Goal: Task Accomplishment & Management: Use online tool/utility

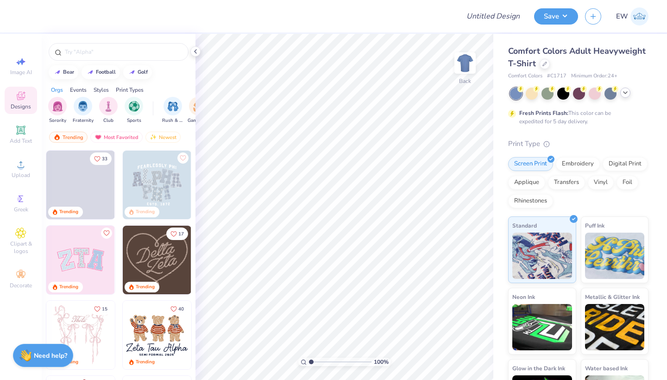
click at [624, 94] on icon at bounding box center [625, 92] width 7 height 7
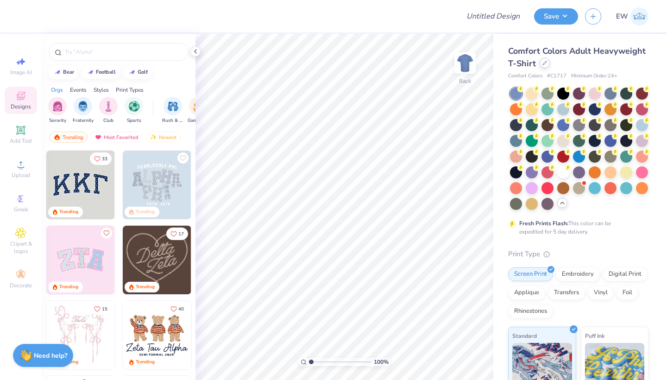
click at [544, 67] on div at bounding box center [545, 63] width 10 height 10
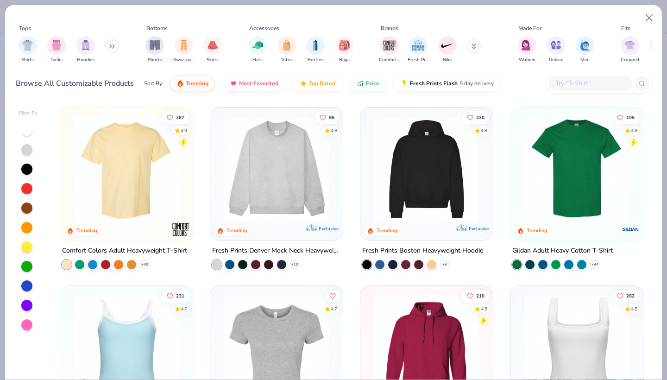
click at [575, 183] on img at bounding box center [577, 169] width 114 height 105
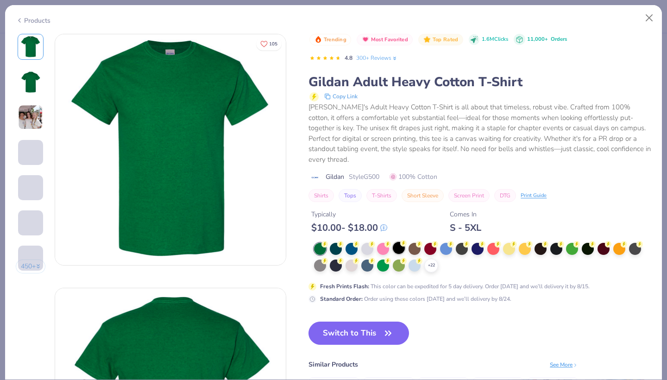
click at [398, 242] on div at bounding box center [399, 248] width 12 height 12
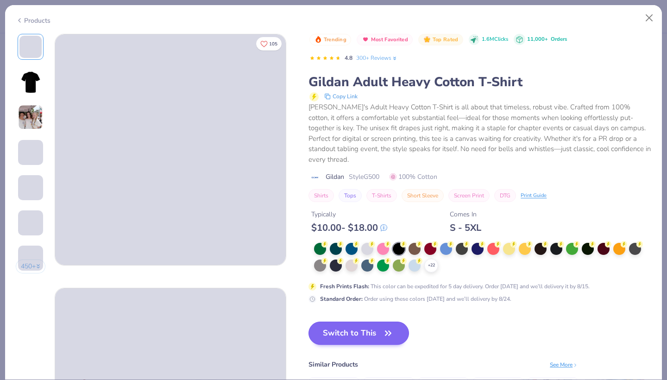
click at [359, 321] on button "Switch to This" at bounding box center [359, 332] width 101 height 23
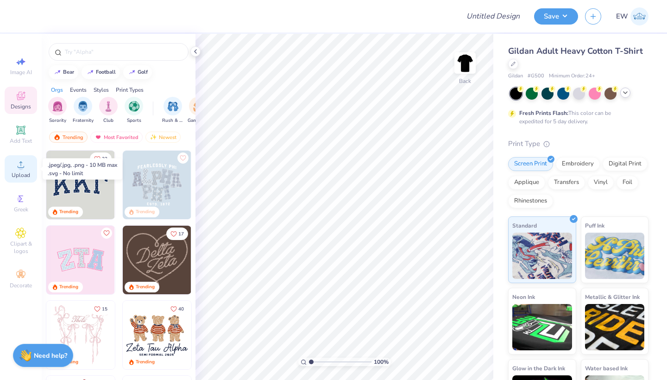
click at [24, 168] on icon at bounding box center [20, 164] width 11 height 11
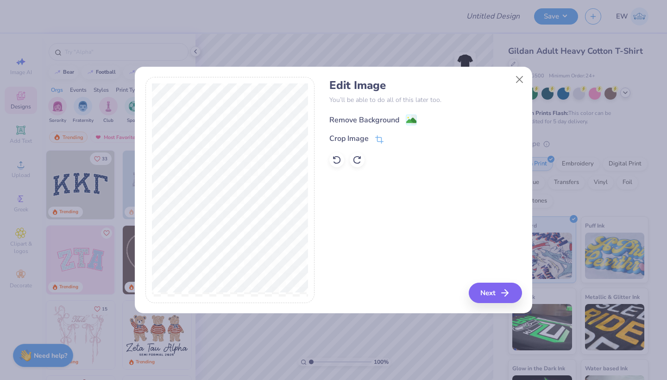
click at [390, 121] on div "Remove Background" at bounding box center [364, 119] width 70 height 11
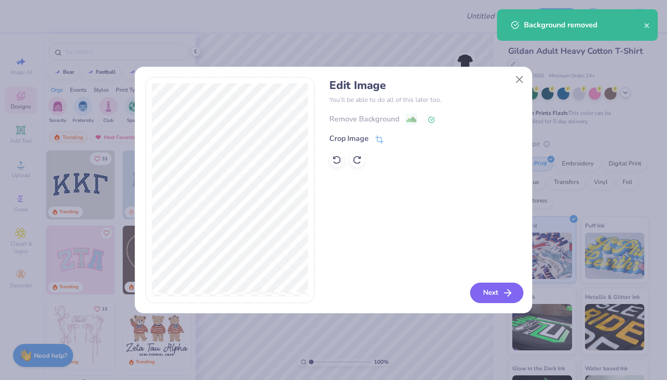
click at [485, 288] on button "Next" at bounding box center [496, 293] width 53 height 20
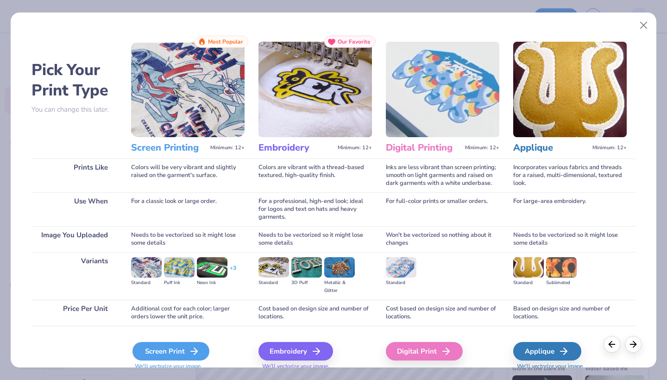
click at [187, 353] on div "Screen Print" at bounding box center [170, 351] width 77 height 19
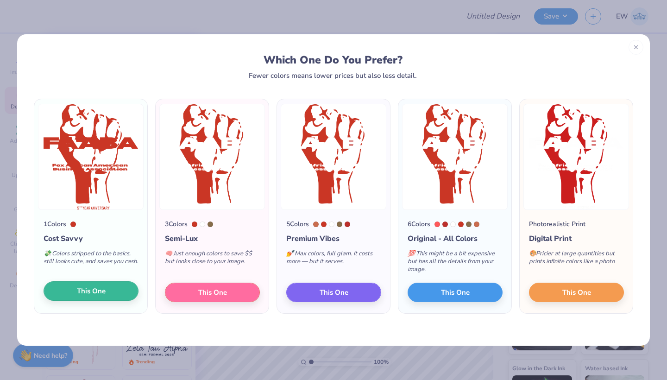
click at [112, 294] on button "This One" at bounding box center [91, 290] width 95 height 19
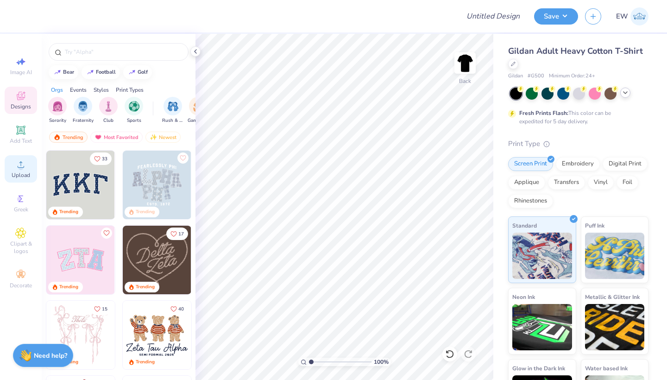
click at [25, 171] on div "Upload" at bounding box center [21, 168] width 32 height 27
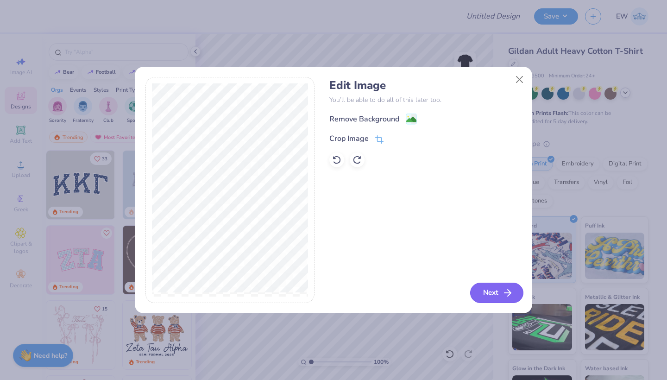
click at [493, 293] on button "Next" at bounding box center [496, 293] width 53 height 20
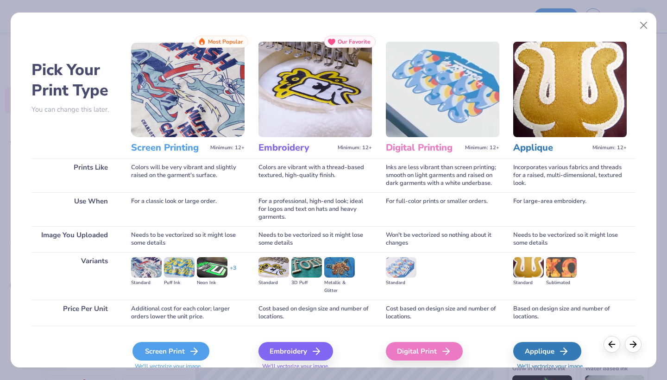
click at [183, 346] on div "Screen Print" at bounding box center [170, 351] width 77 height 19
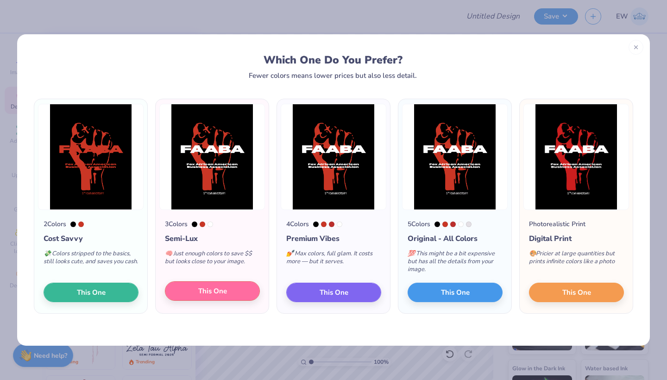
click at [213, 293] on span "This One" at bounding box center [212, 291] width 29 height 11
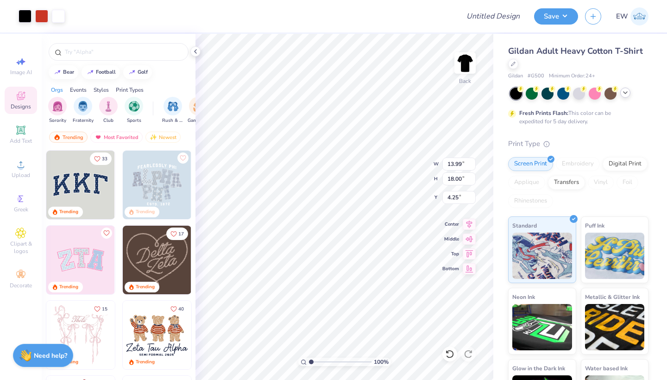
type input "0.50"
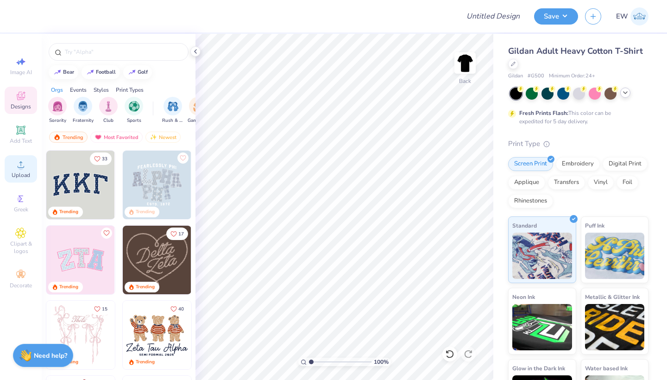
click at [19, 171] on div "Upload" at bounding box center [21, 168] width 32 height 27
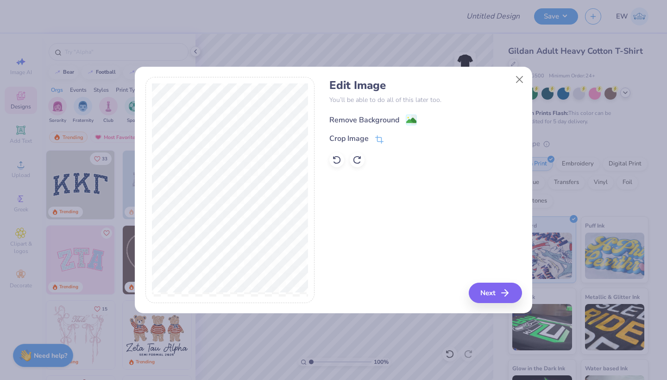
click at [369, 114] on div "Remove Background" at bounding box center [425, 119] width 192 height 12
click at [394, 117] on div "Remove Background" at bounding box center [364, 119] width 70 height 11
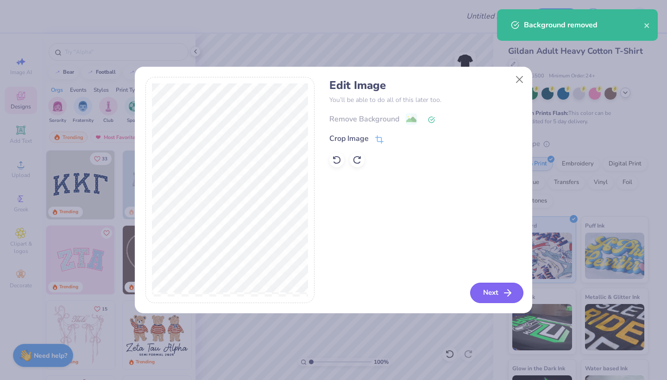
click at [491, 287] on button "Next" at bounding box center [496, 293] width 53 height 20
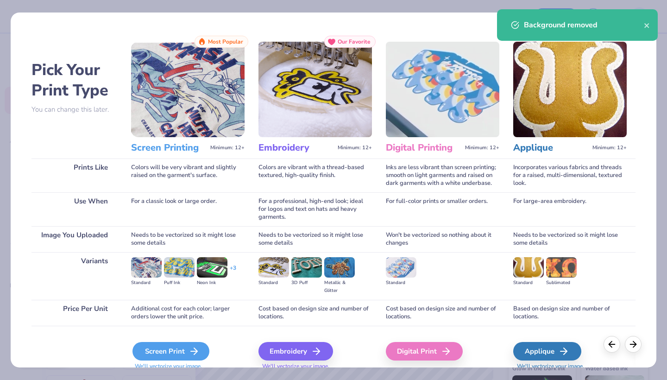
click at [176, 343] on div "Screen Print" at bounding box center [170, 351] width 77 height 19
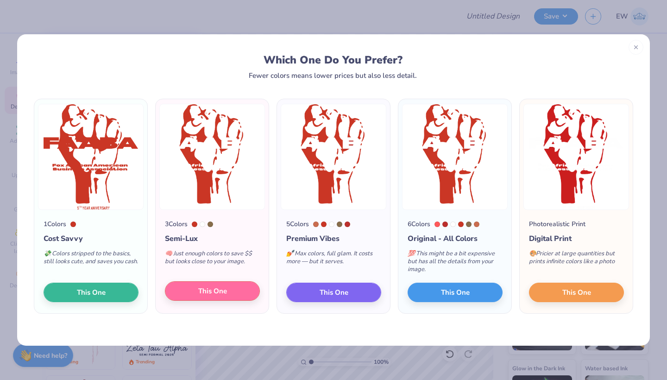
click at [214, 288] on span "This One" at bounding box center [212, 291] width 29 height 11
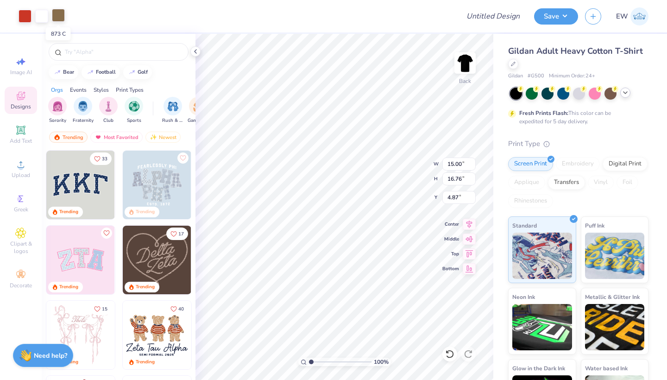
click at [61, 16] on div at bounding box center [58, 15] width 13 height 13
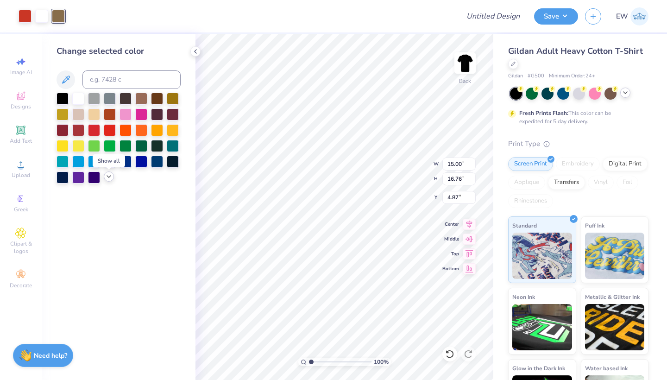
click at [111, 178] on icon at bounding box center [108, 176] width 7 height 7
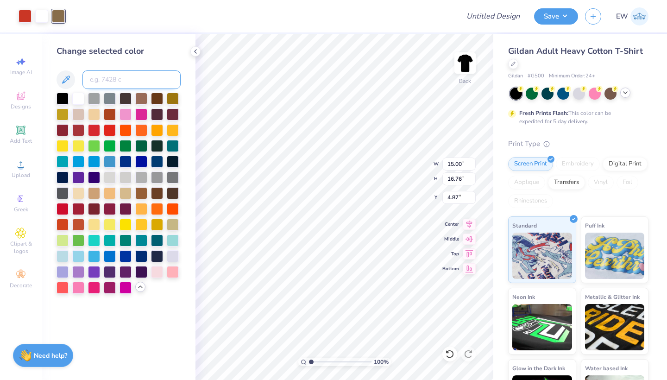
click at [113, 77] on input at bounding box center [131, 79] width 98 height 19
click at [66, 74] on icon at bounding box center [65, 79] width 11 height 11
click at [72, 82] on button at bounding box center [66, 79] width 19 height 19
click at [195, 54] on icon at bounding box center [195, 51] width 7 height 7
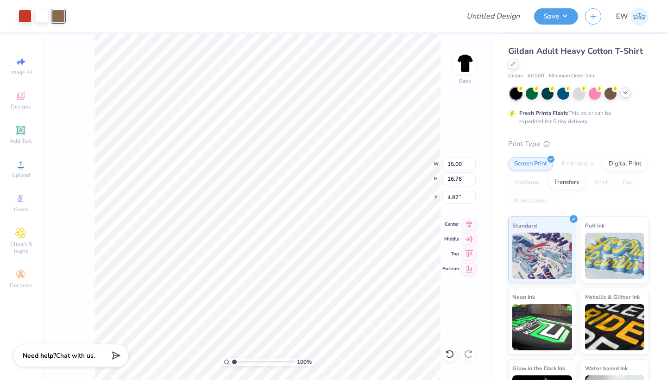
click at [63, 18] on div at bounding box center [58, 16] width 13 height 13
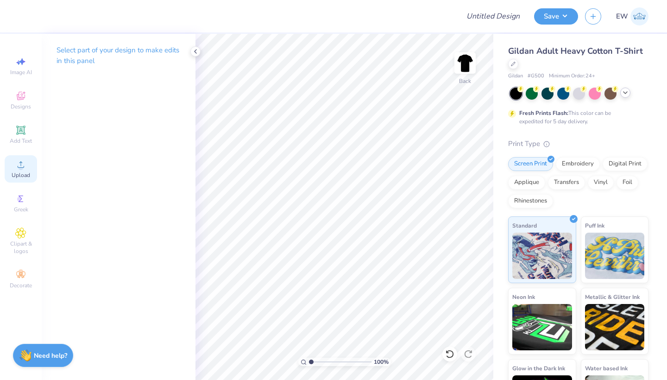
click at [26, 170] on icon at bounding box center [20, 164] width 11 height 11
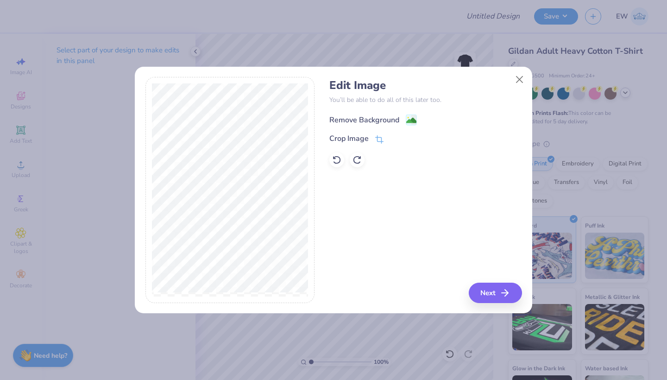
click at [378, 115] on div "Remove Background" at bounding box center [364, 119] width 70 height 11
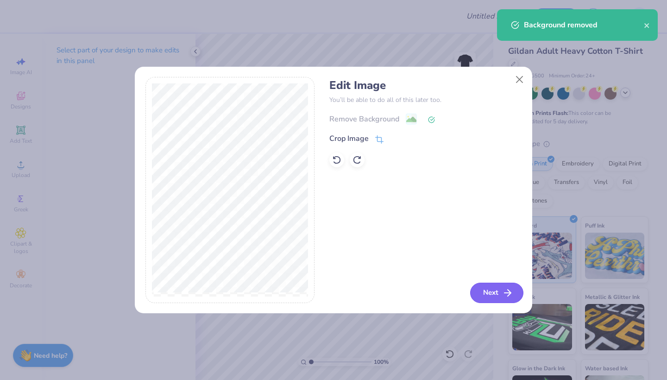
click at [506, 296] on icon "button" at bounding box center [507, 292] width 11 height 11
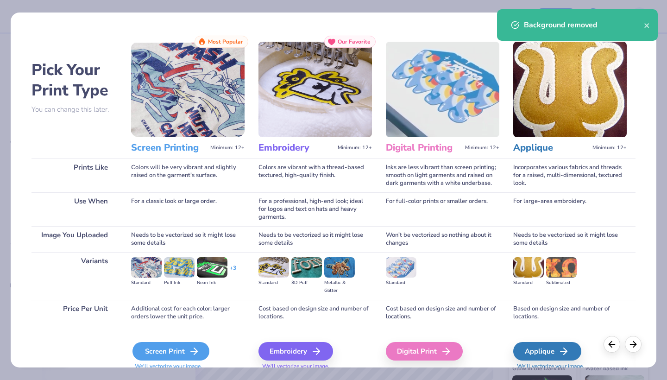
click at [171, 347] on div "Screen Print" at bounding box center [170, 351] width 77 height 19
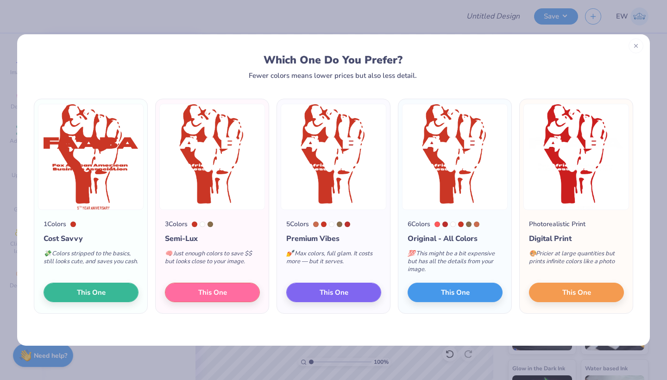
click at [638, 50] on div at bounding box center [636, 45] width 15 height 15
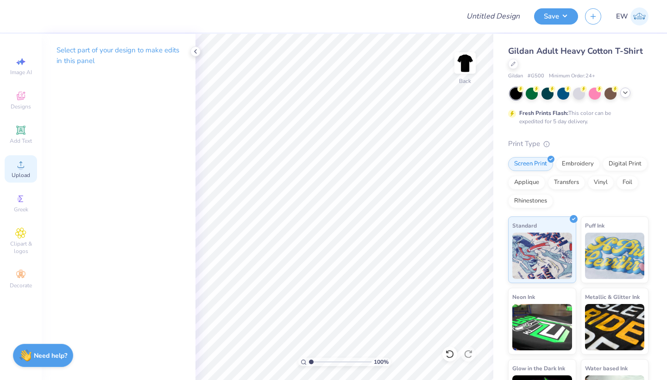
click at [22, 173] on span "Upload" at bounding box center [21, 174] width 19 height 7
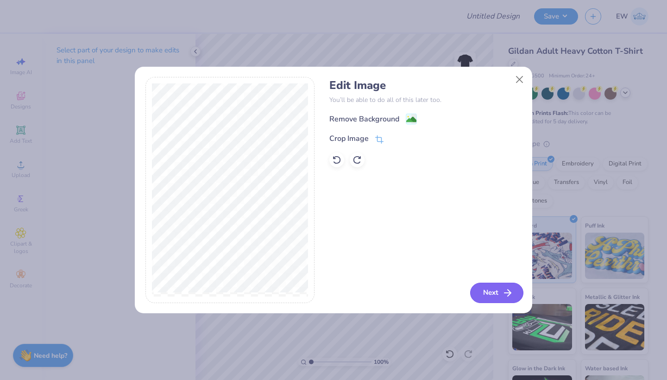
click at [503, 292] on icon "button" at bounding box center [507, 292] width 11 height 11
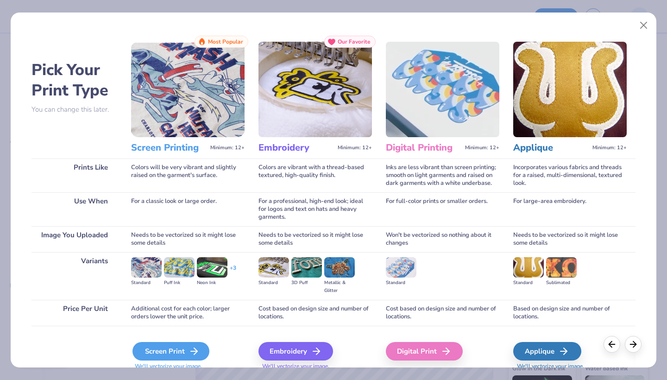
click at [178, 354] on div "Screen Print" at bounding box center [170, 351] width 77 height 19
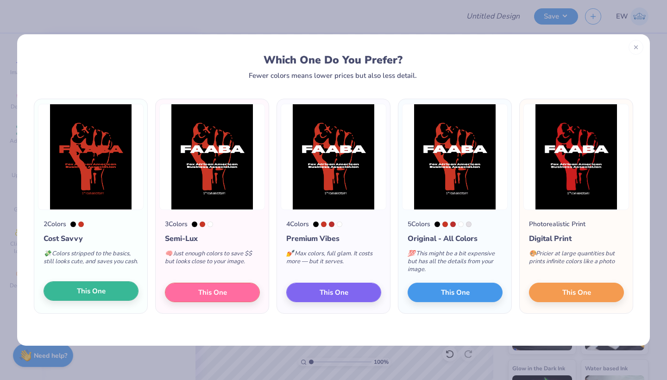
click at [121, 291] on button "This One" at bounding box center [91, 290] width 95 height 19
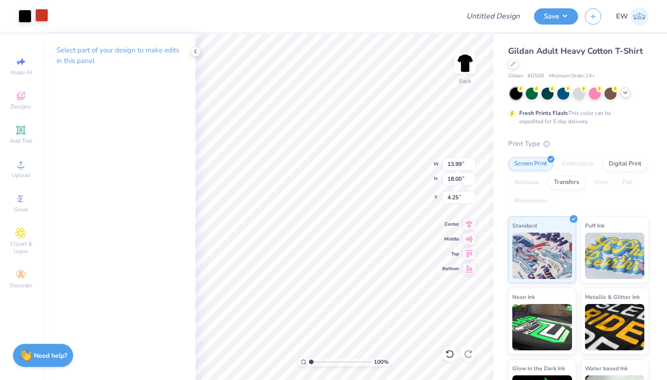
click at [45, 21] on div at bounding box center [41, 15] width 13 height 13
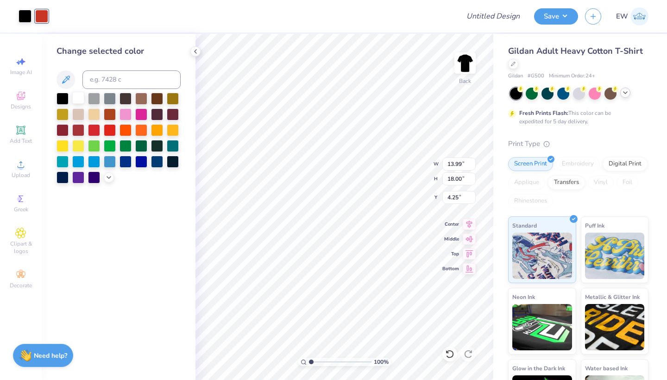
click at [80, 96] on div at bounding box center [78, 98] width 12 height 12
click at [27, 14] on div at bounding box center [25, 15] width 13 height 13
click at [107, 128] on div at bounding box center [110, 129] width 12 height 12
click at [96, 128] on div at bounding box center [94, 129] width 12 height 12
click at [28, 19] on div at bounding box center [25, 16] width 13 height 13
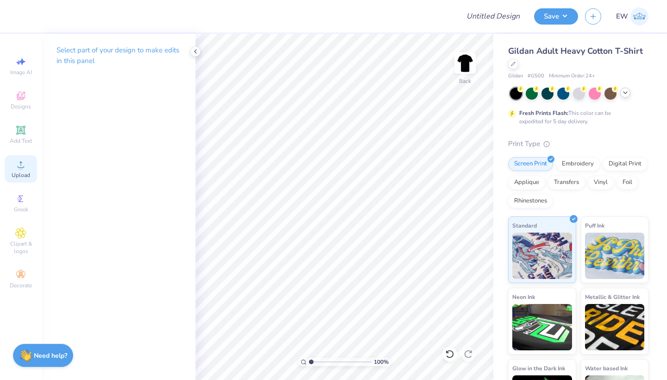
click at [27, 175] on span "Upload" at bounding box center [21, 174] width 19 height 7
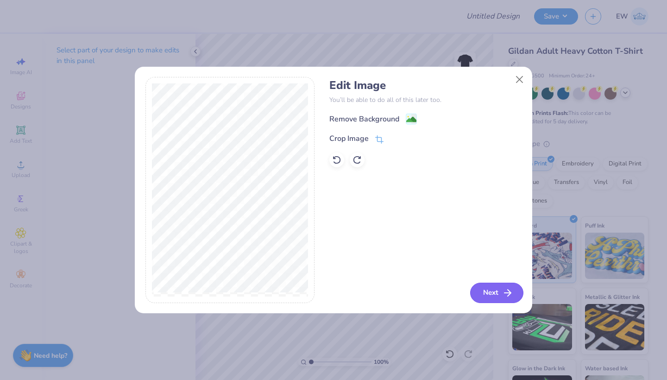
click at [477, 285] on button "Next" at bounding box center [496, 293] width 53 height 20
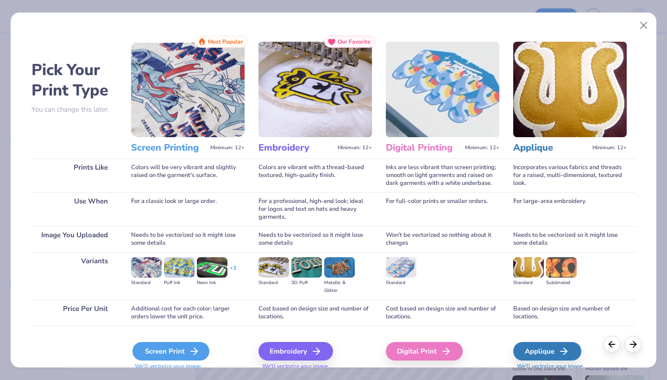
click at [180, 349] on div "Screen Print" at bounding box center [170, 351] width 77 height 19
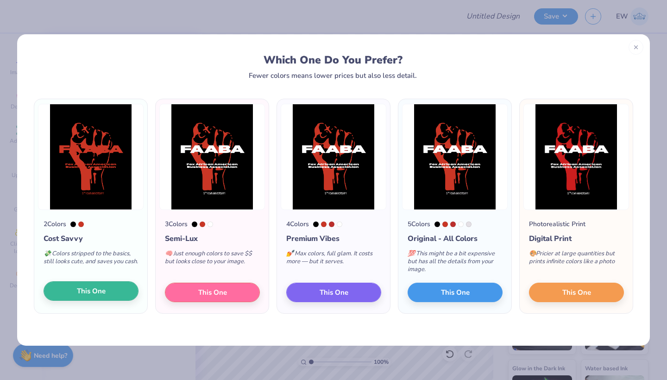
click at [128, 286] on button "This One" at bounding box center [91, 290] width 95 height 19
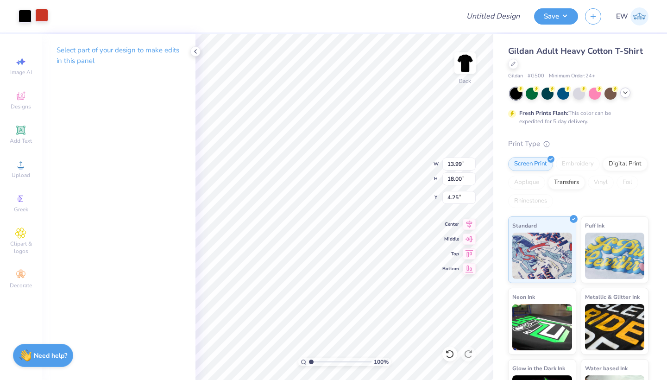
click at [43, 15] on div at bounding box center [41, 15] width 13 height 13
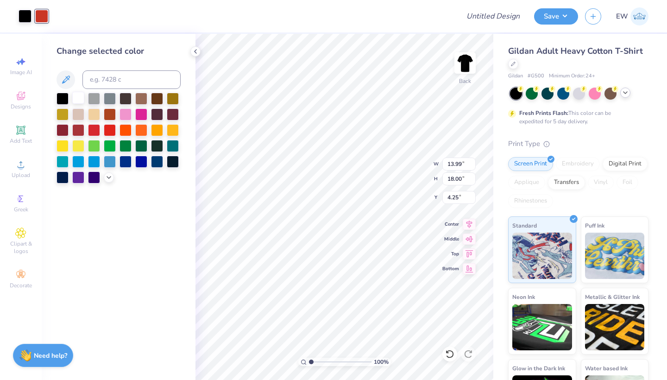
click at [83, 104] on div at bounding box center [78, 98] width 12 height 12
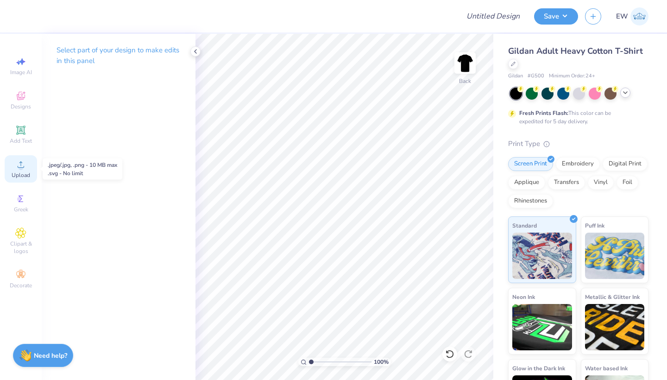
click at [22, 174] on span "Upload" at bounding box center [21, 174] width 19 height 7
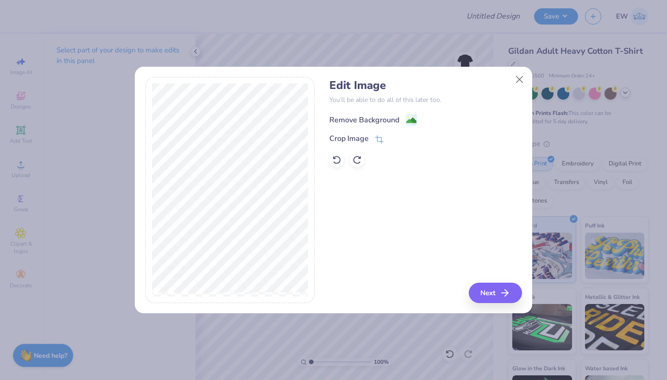
click at [359, 119] on div "Remove Background" at bounding box center [364, 119] width 70 height 11
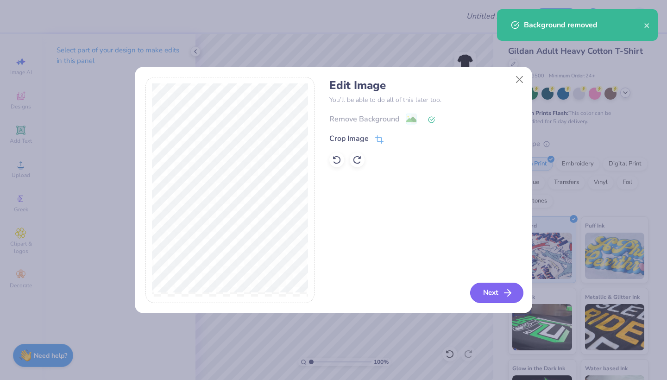
click at [483, 287] on button "Next" at bounding box center [496, 293] width 53 height 20
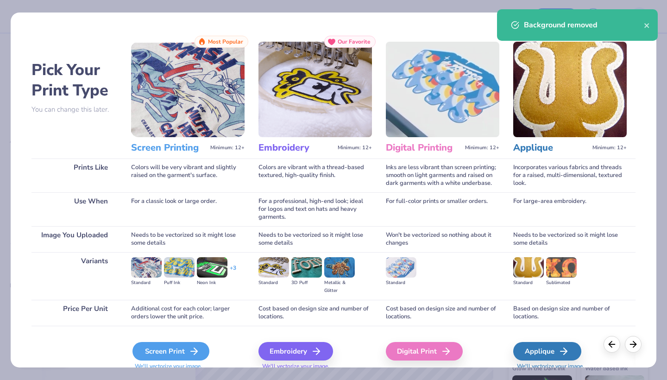
click at [191, 346] on icon at bounding box center [194, 351] width 11 height 11
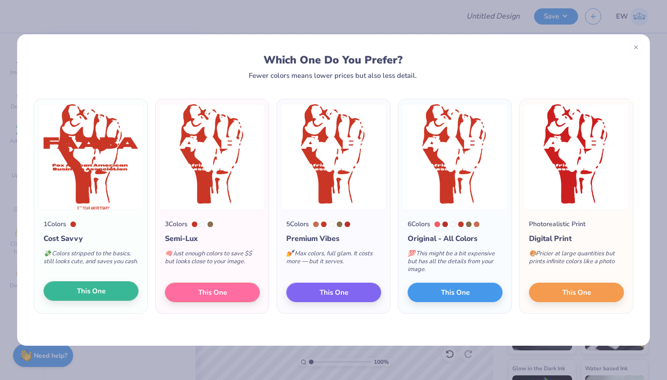
click at [104, 296] on button "This One" at bounding box center [91, 290] width 95 height 19
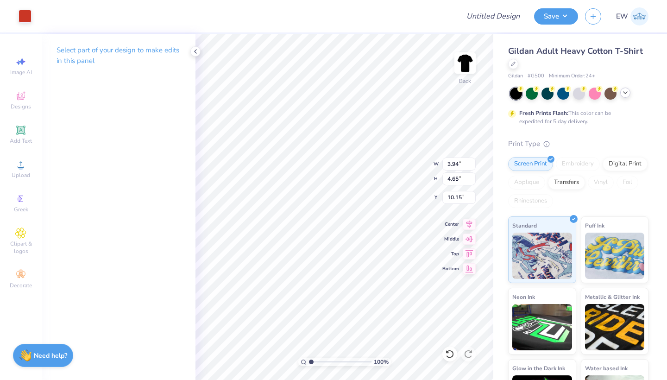
type input "10.07"
type input "4.76"
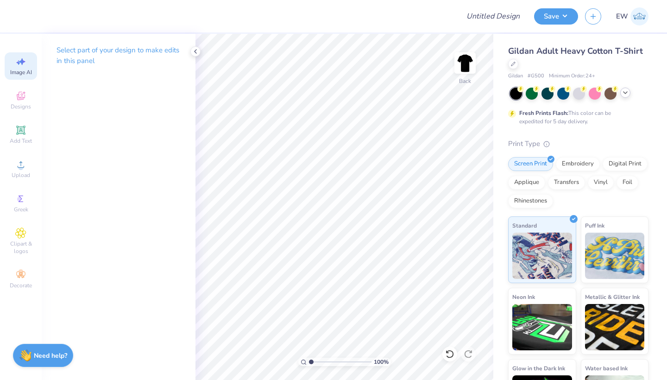
click at [23, 78] on div "Image AI" at bounding box center [21, 65] width 32 height 27
select select "4"
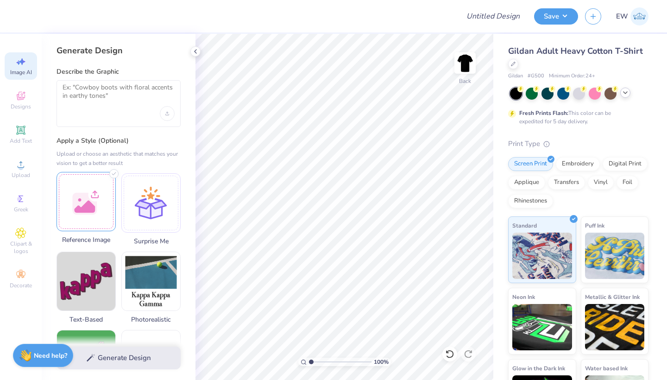
click at [99, 210] on div at bounding box center [86, 201] width 59 height 59
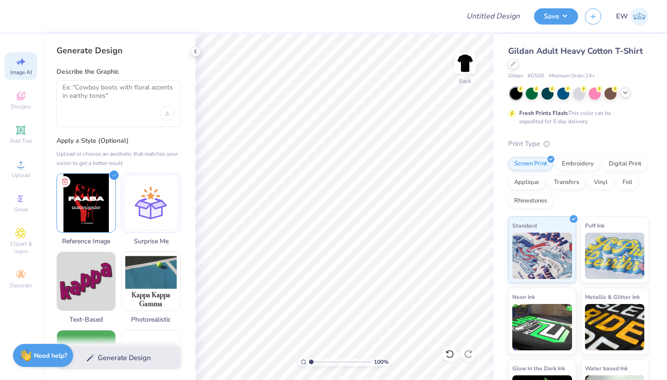
click at [125, 123] on div at bounding box center [119, 103] width 124 height 47
click at [116, 95] on textarea at bounding box center [119, 94] width 112 height 23
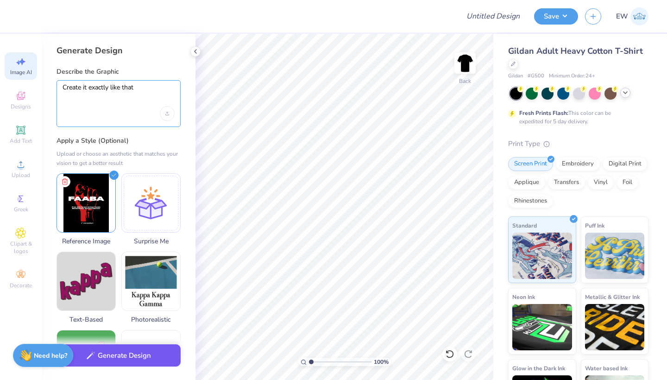
type textarea "Create it exactly like that"
click at [155, 353] on button "Generate Design" at bounding box center [119, 355] width 124 height 23
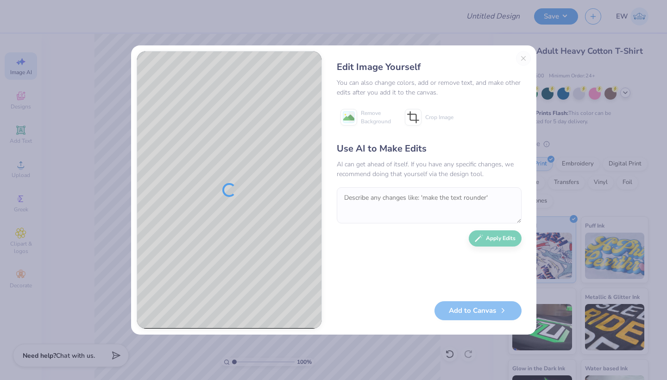
click at [525, 57] on div "Edit Image Yourself You can also change colors, add or remove text, and make ot…" at bounding box center [429, 190] width 203 height 278
click at [522, 57] on div "Edit Image Yourself You can also change colors, add or remove text, and make ot…" at bounding box center [429, 190] width 203 height 278
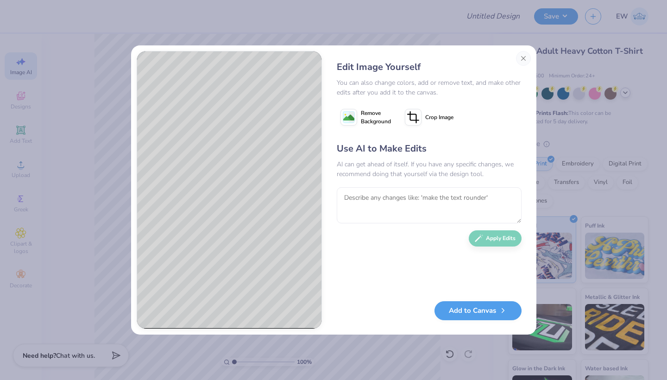
click at [532, 57] on div "Edit Image Yourself You can also change colors, add or remove text, and make ot…" at bounding box center [333, 189] width 405 height 289
click at [526, 57] on button "Close" at bounding box center [523, 58] width 15 height 15
